Goal: Task Accomplishment & Management: Manage account settings

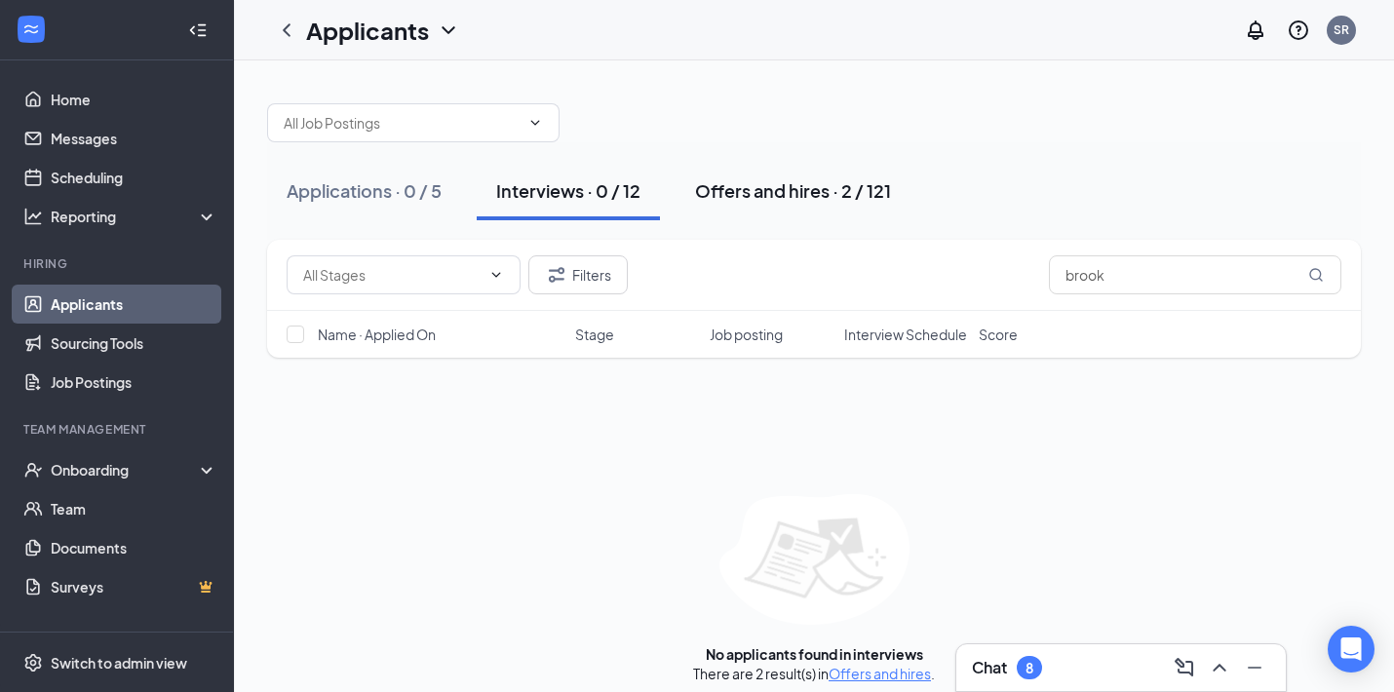
click at [796, 189] on div "Offers and hires · 2 / 121" at bounding box center [793, 190] width 196 height 24
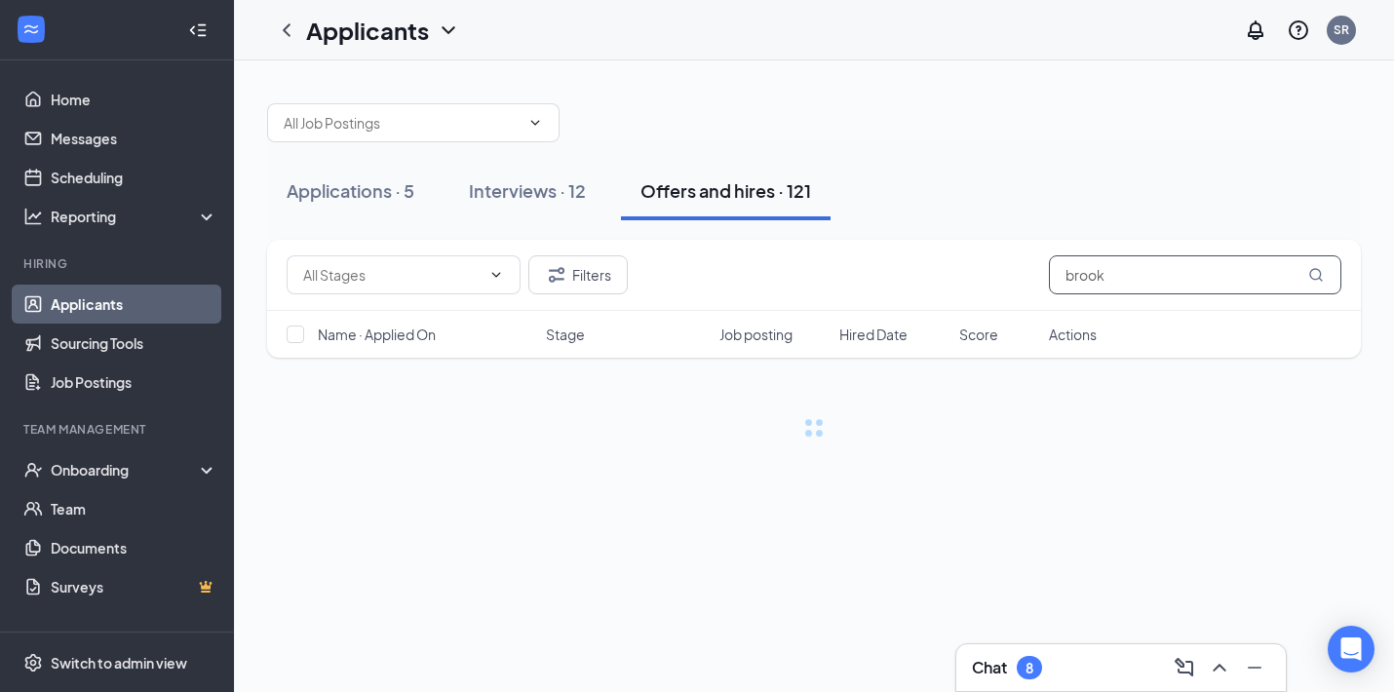
click at [1196, 274] on input "brook" at bounding box center [1195, 274] width 293 height 39
click at [509, 209] on button "Interviews · 12" at bounding box center [527, 191] width 156 height 59
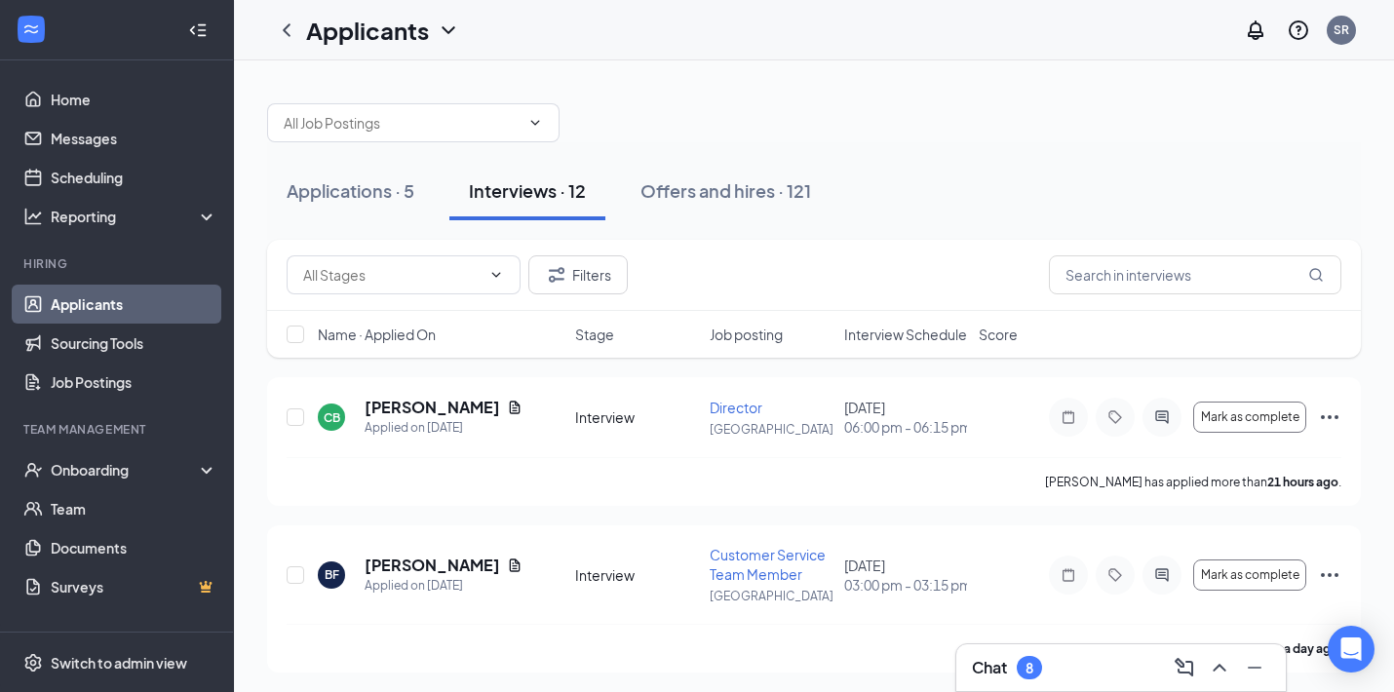
click at [1072, 686] on div "Chat 8" at bounding box center [1121, 667] width 330 height 47
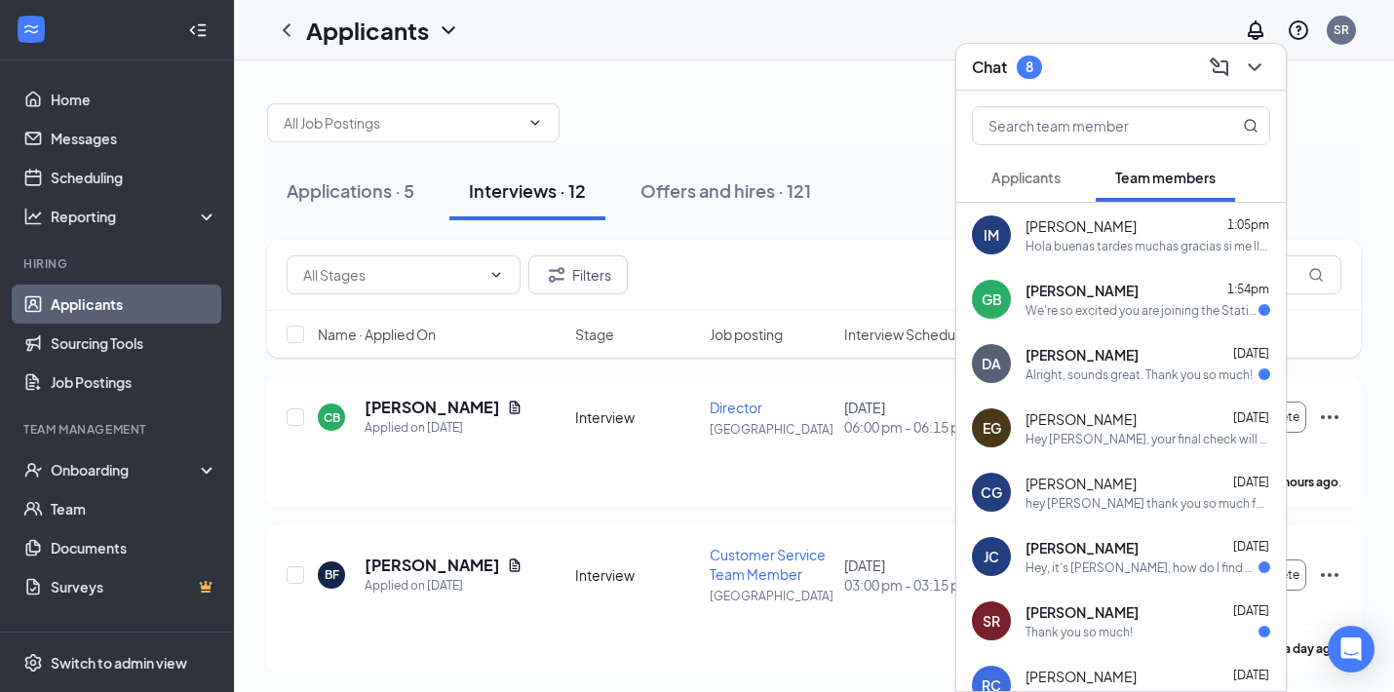
click at [1073, 176] on button "Applicants" at bounding box center [1026, 177] width 108 height 49
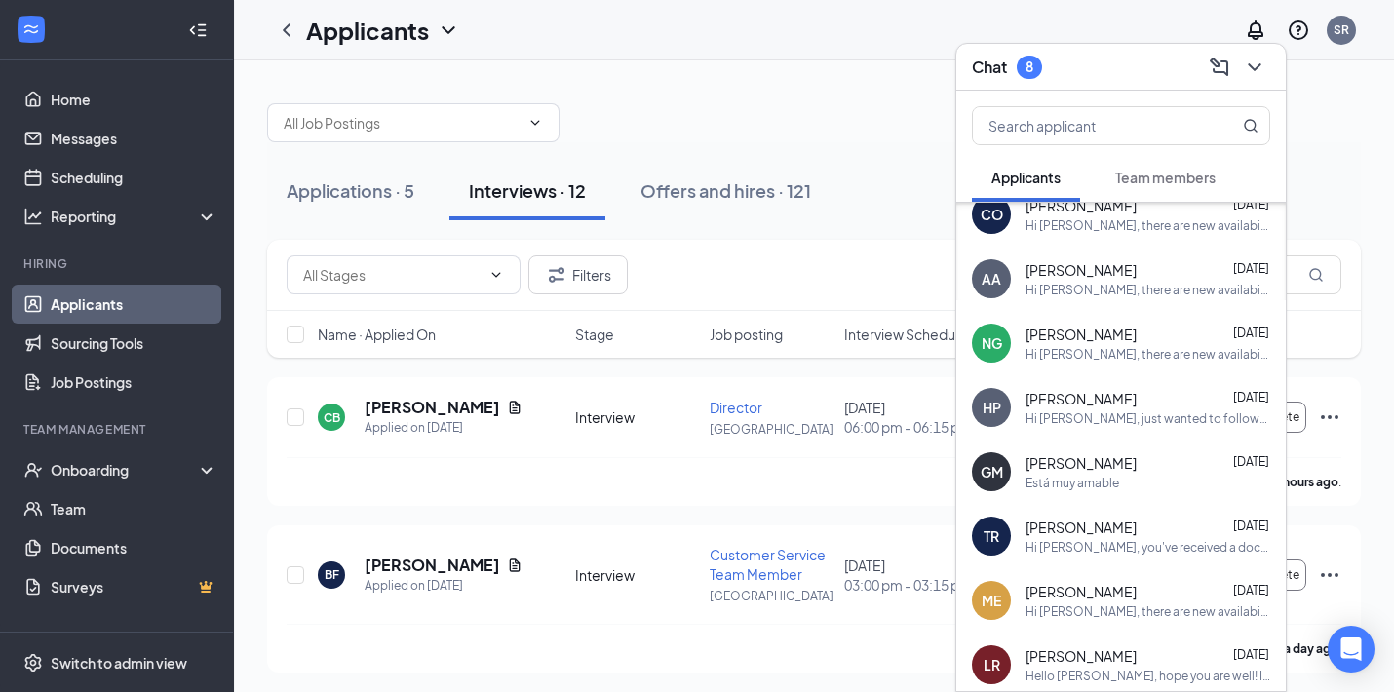
scroll to position [446, 0]
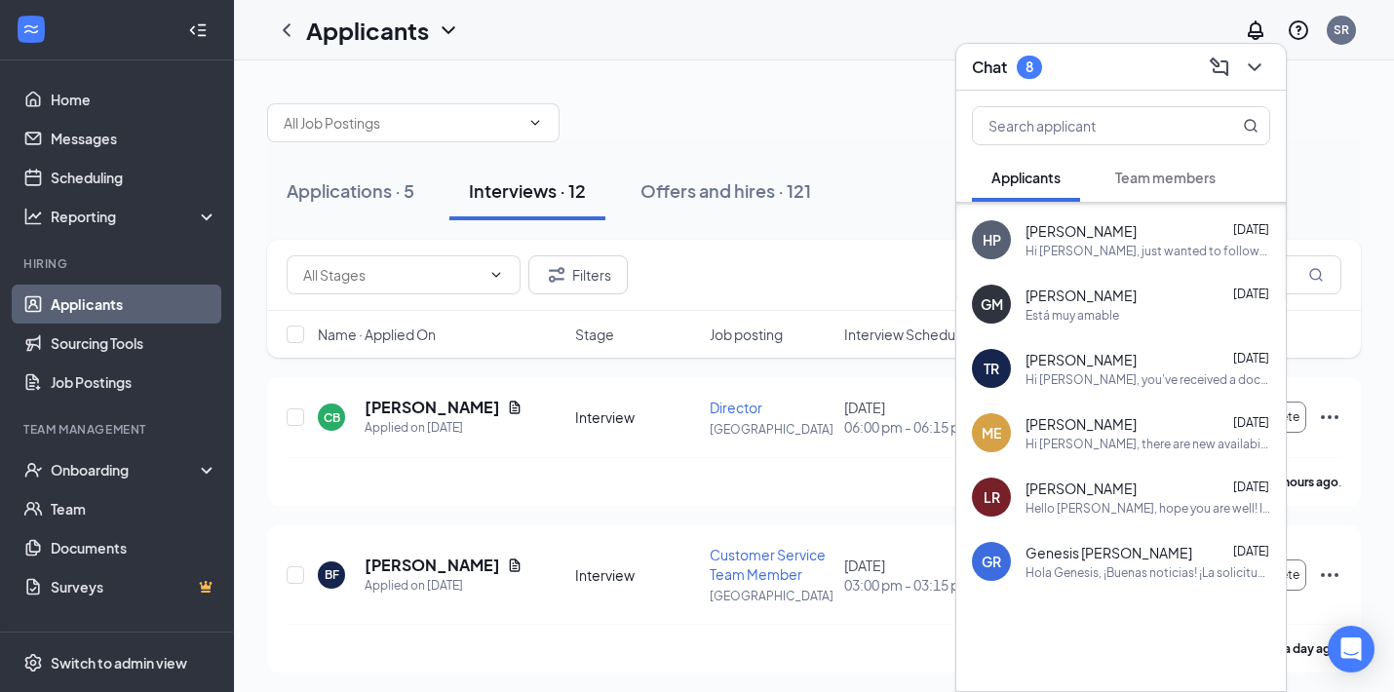
click at [1047, 307] on div "Está muy amable" at bounding box center [1073, 315] width 94 height 17
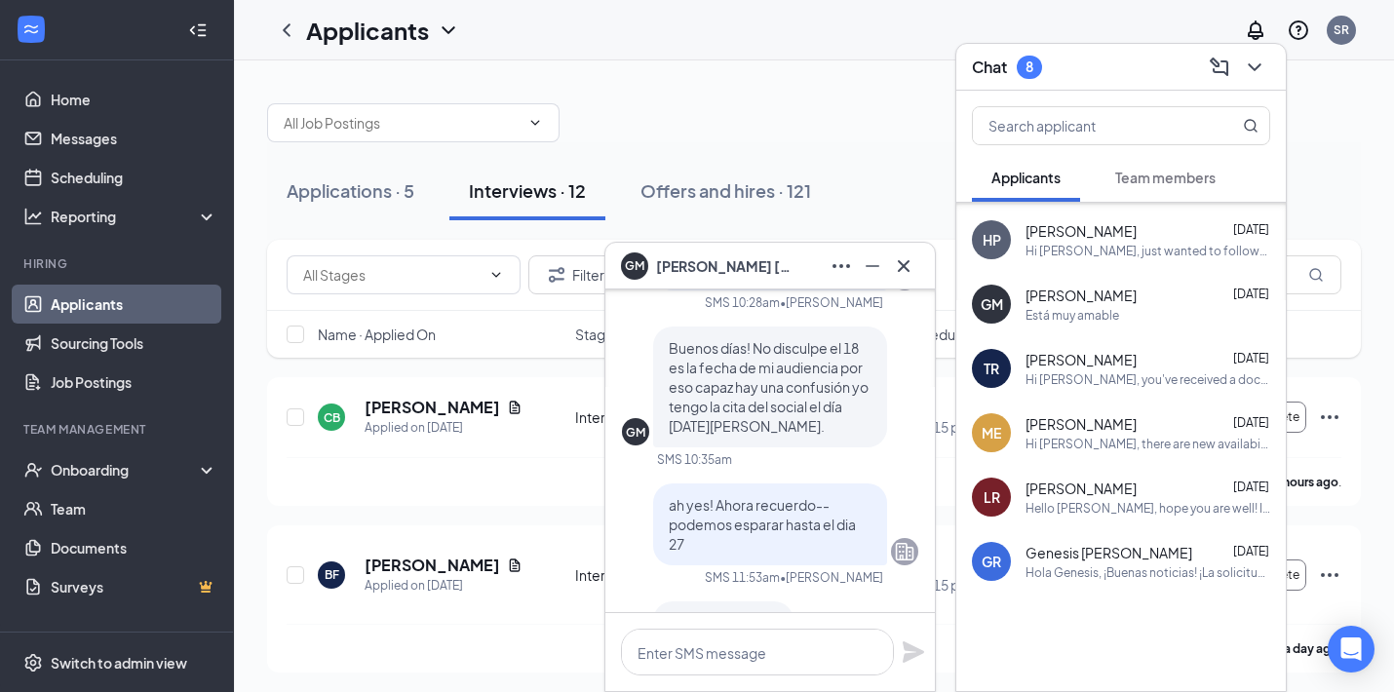
scroll to position [-67, 0]
click at [907, 275] on icon "Cross" at bounding box center [903, 265] width 23 height 23
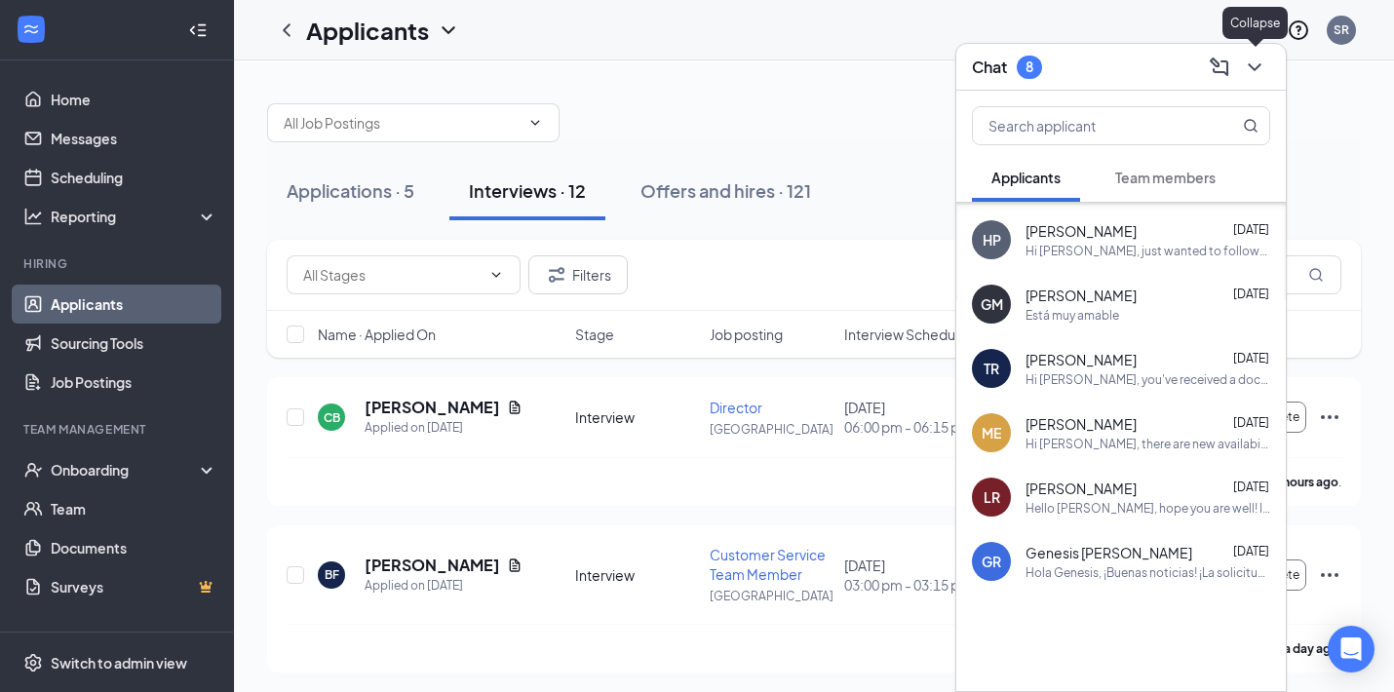
click at [1256, 73] on icon "ChevronDown" at bounding box center [1254, 67] width 23 height 23
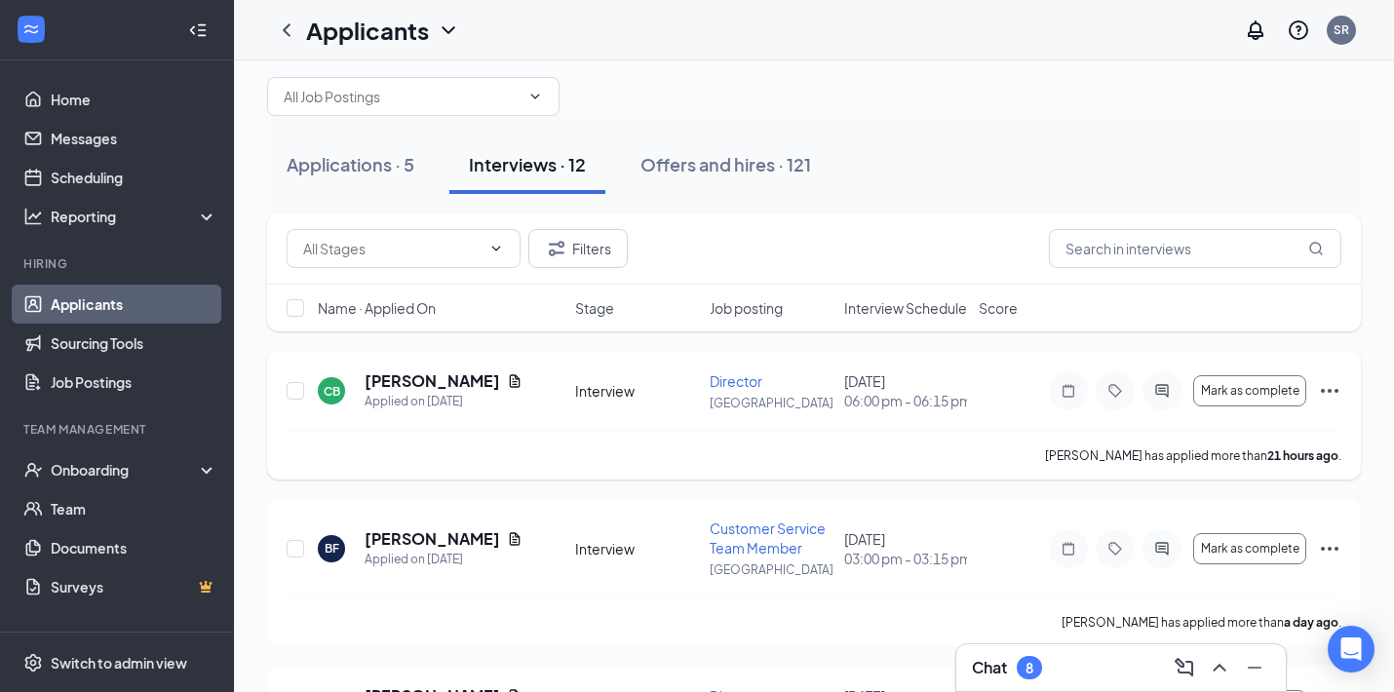
scroll to position [15, 0]
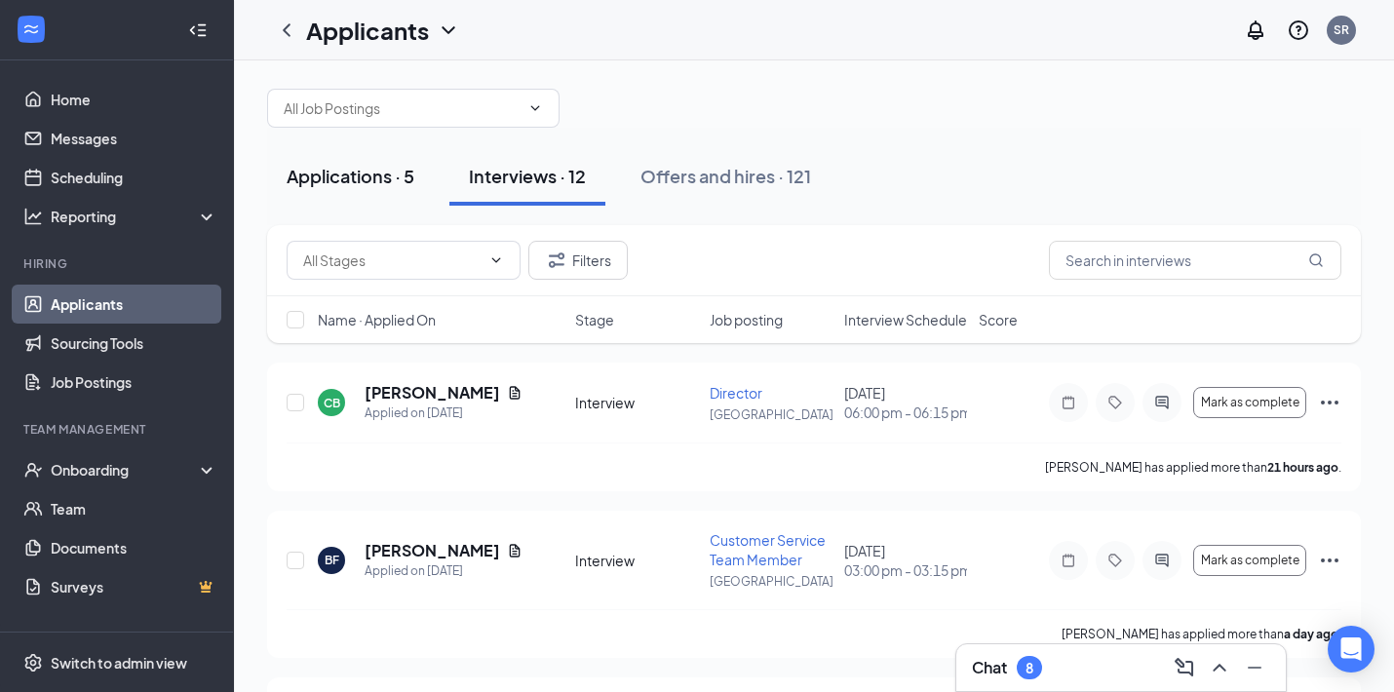
click at [404, 198] on button "Applications · 5" at bounding box center [350, 176] width 167 height 59
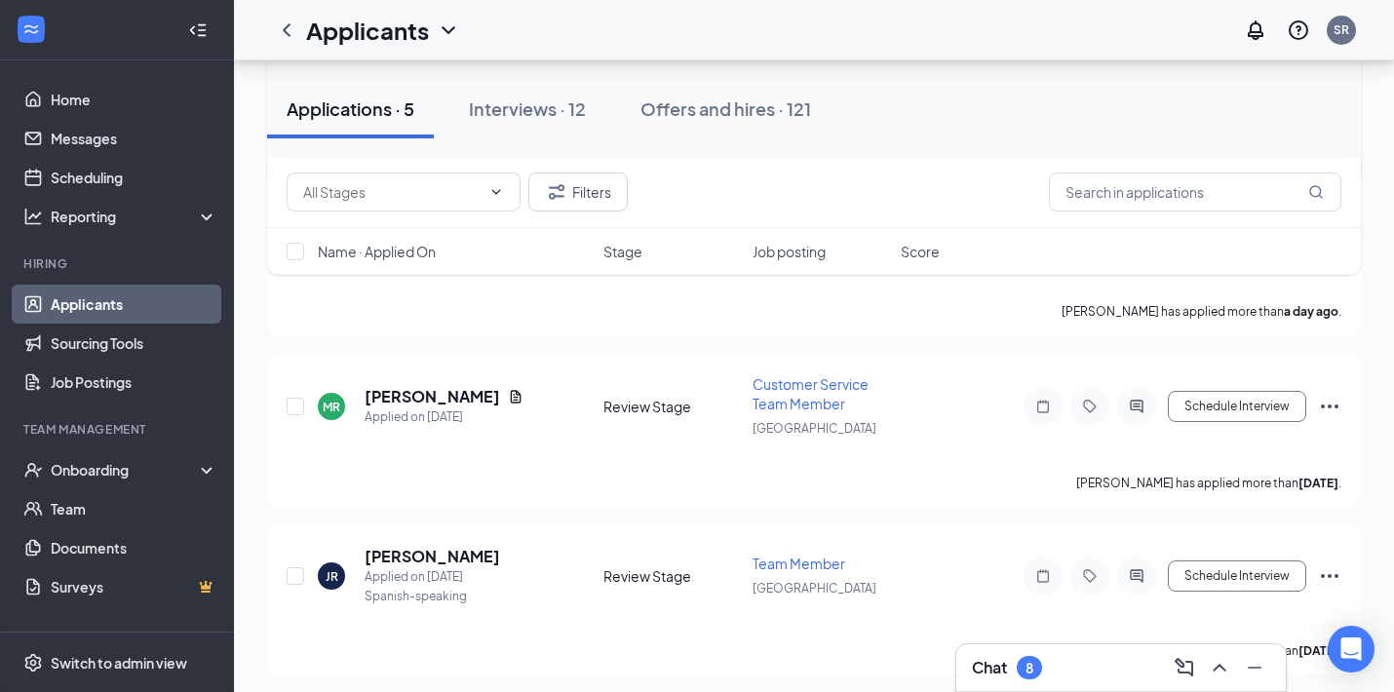
scroll to position [515, 0]
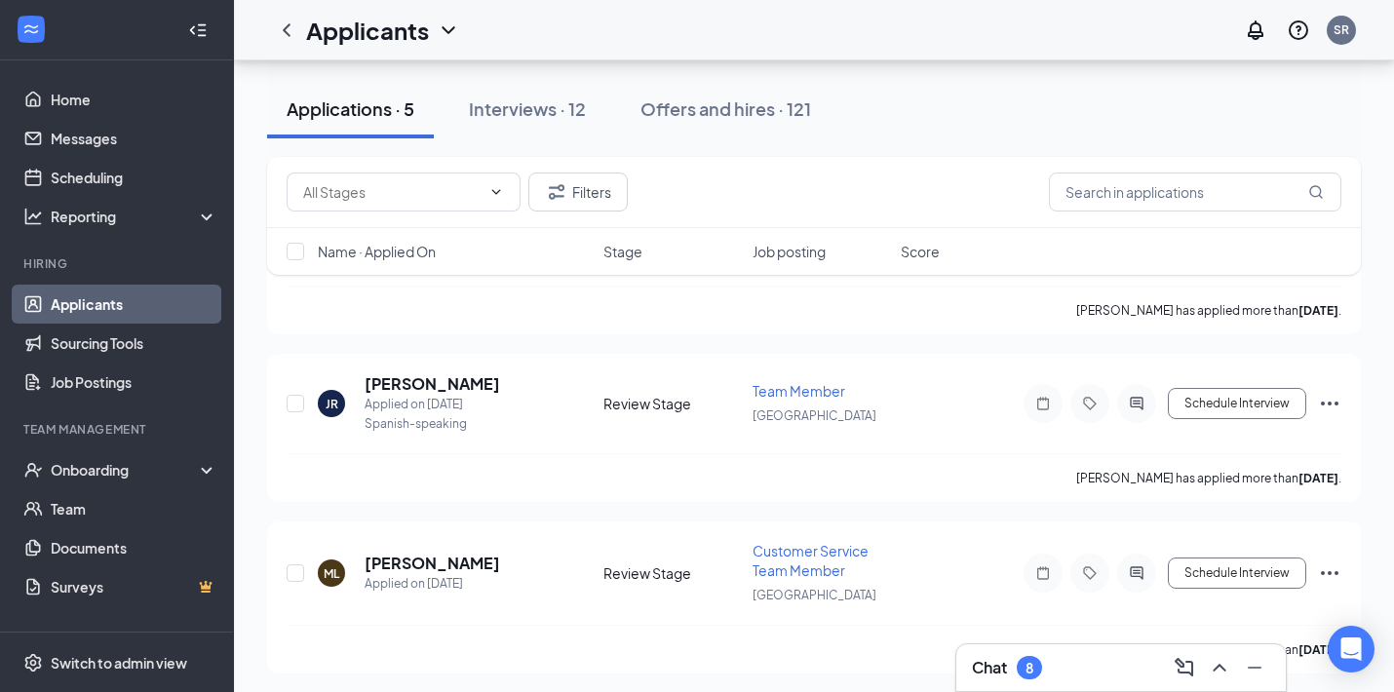
click at [1059, 666] on div "Chat 8" at bounding box center [1121, 667] width 298 height 31
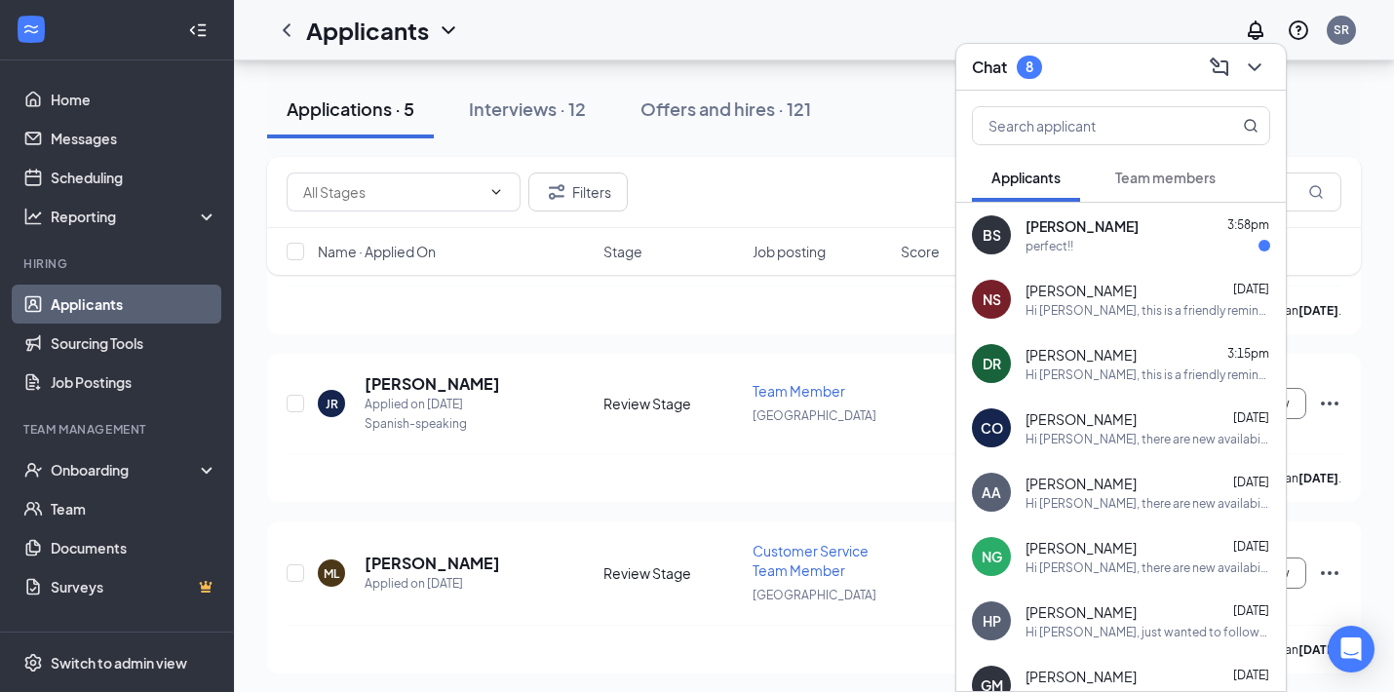
click at [1161, 174] on span "Team members" at bounding box center [1165, 178] width 100 height 18
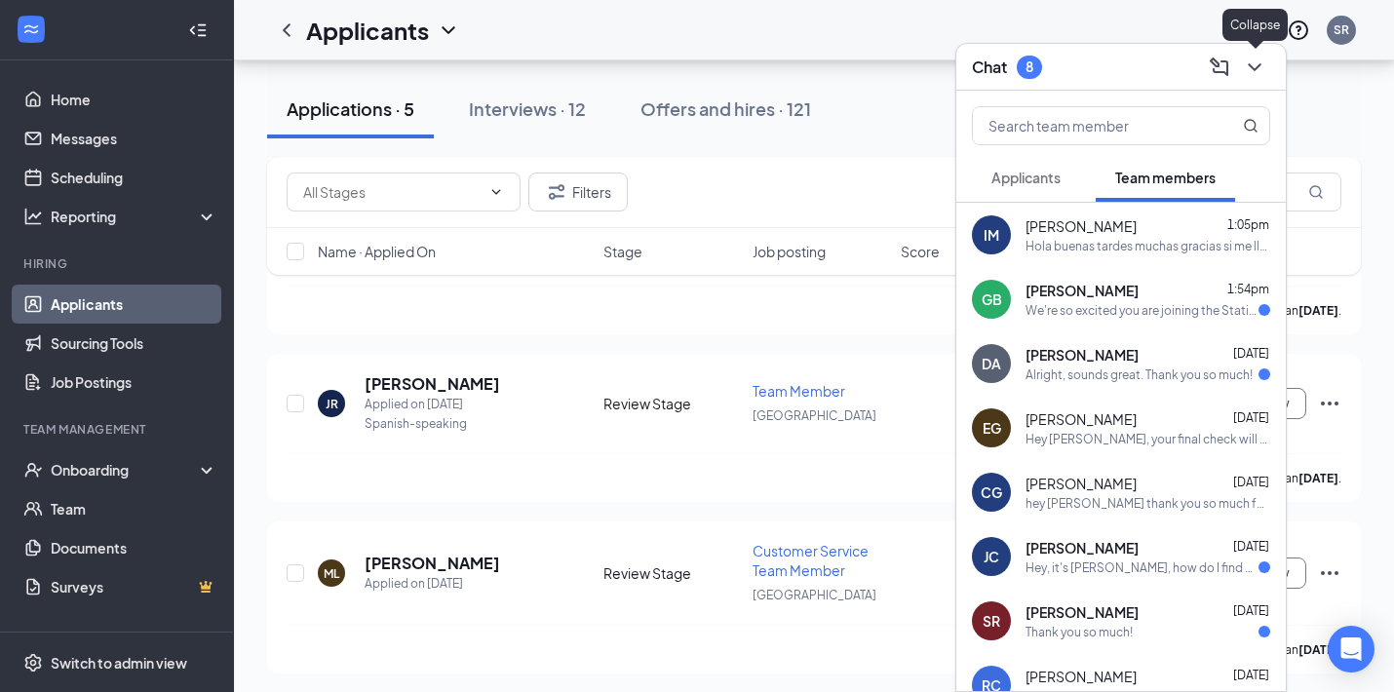
click at [1256, 69] on icon "ChevronDown" at bounding box center [1254, 67] width 13 height 8
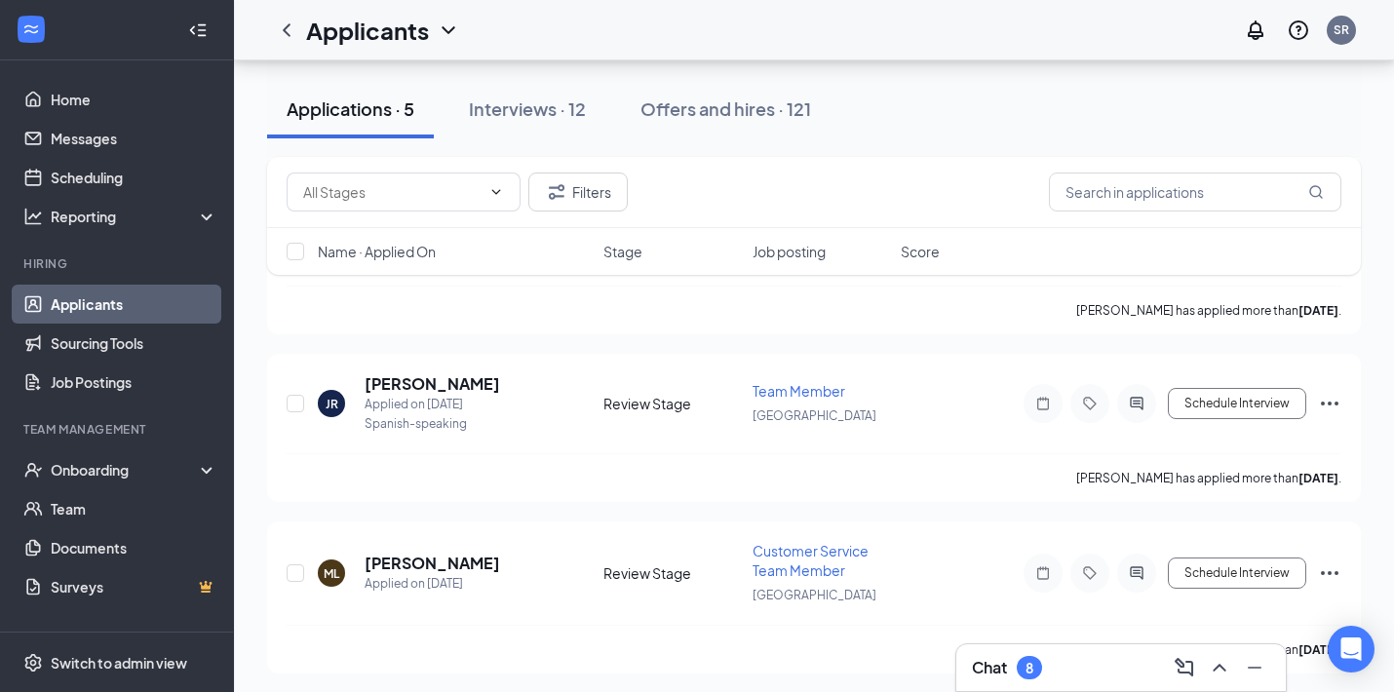
click at [384, 120] on div "Applications · 5" at bounding box center [351, 109] width 128 height 24
click at [544, 132] on button "Interviews · 12" at bounding box center [527, 109] width 156 height 59
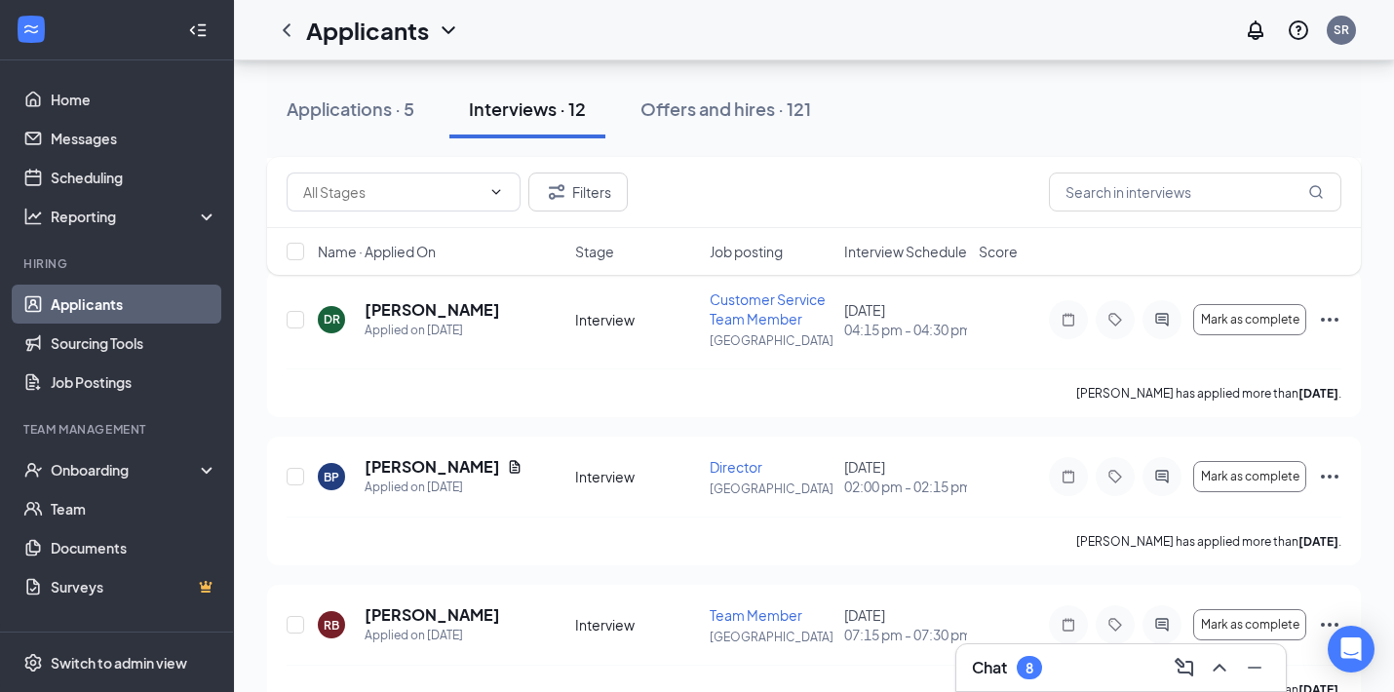
scroll to position [882, 0]
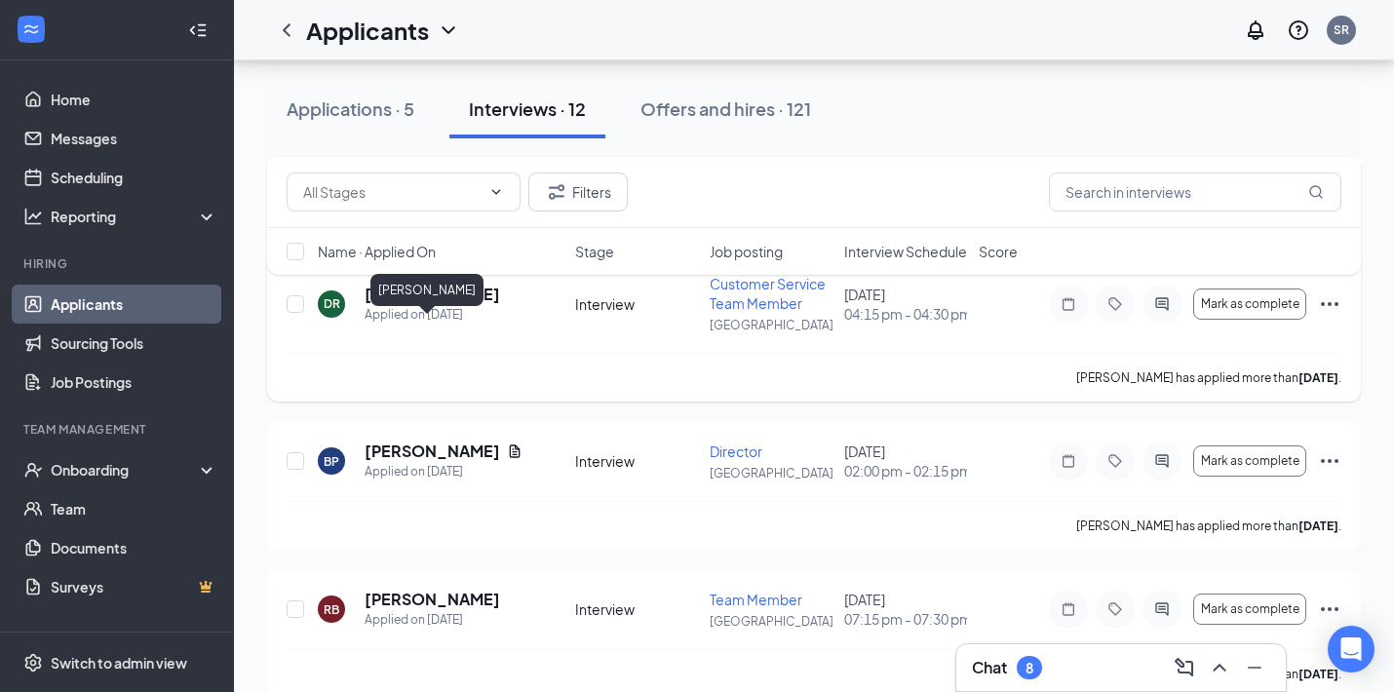
click at [423, 305] on h5 "[PERSON_NAME]" at bounding box center [433, 294] width 136 height 21
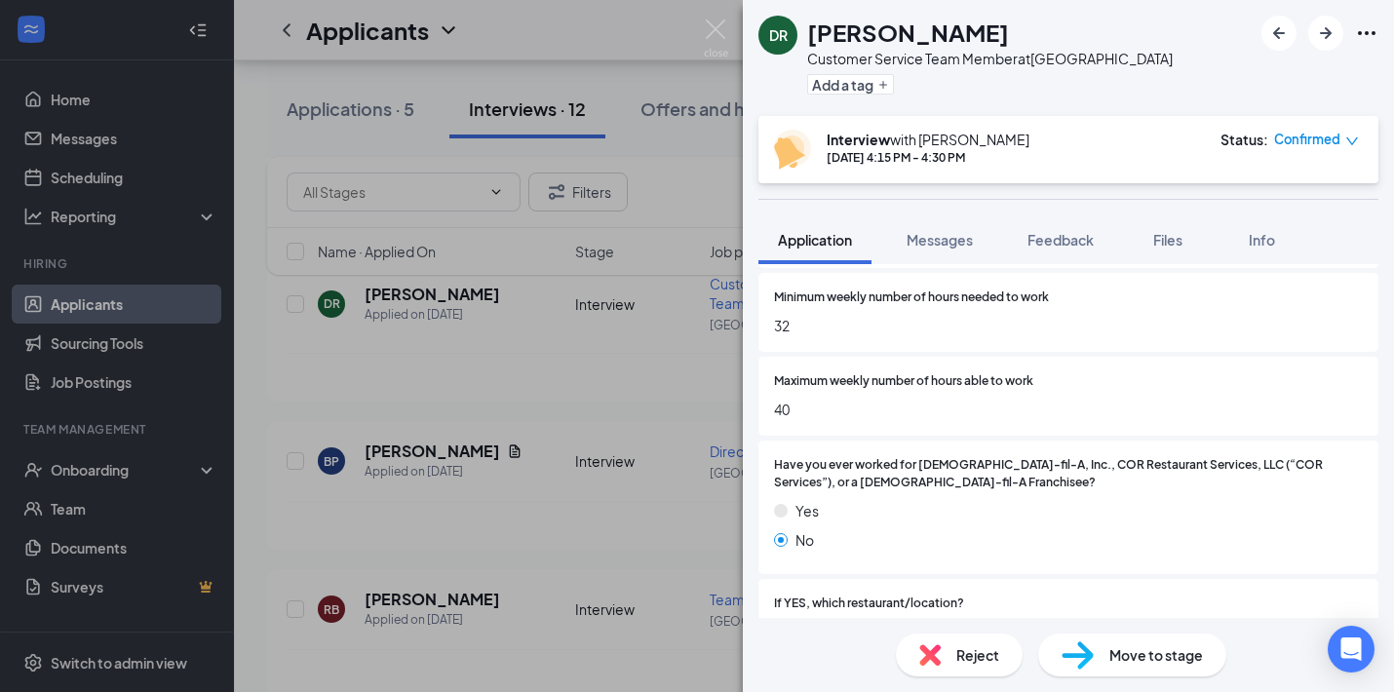
scroll to position [1112, 0]
